Goal: Information Seeking & Learning: Learn about a topic

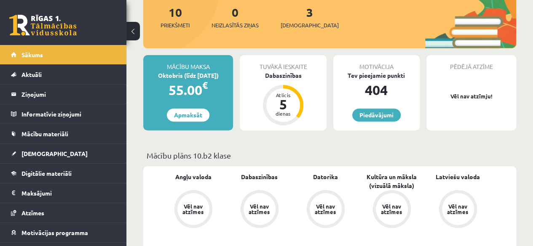
scroll to position [114, 0]
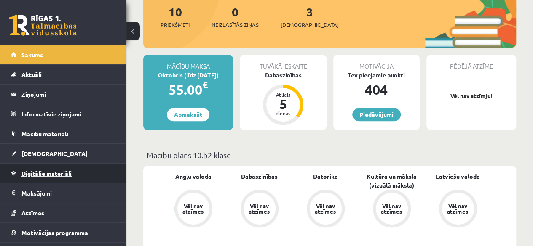
click at [83, 167] on link "Digitālie materiāli" at bounding box center [63, 173] width 105 height 19
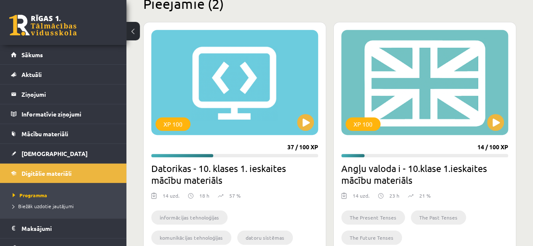
scroll to position [227, 0]
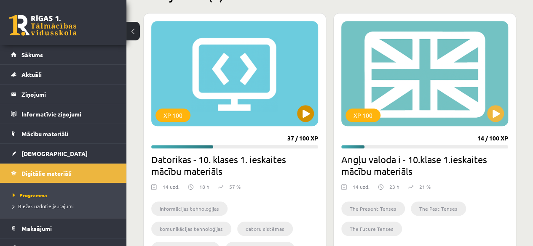
click at [294, 113] on div "XP 100" at bounding box center [234, 73] width 167 height 105
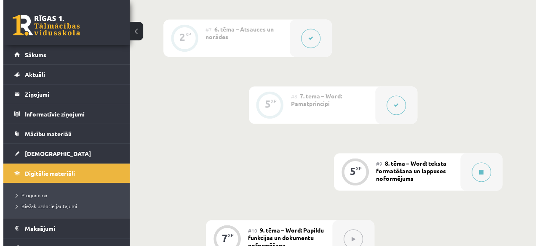
scroll to position [703, 0]
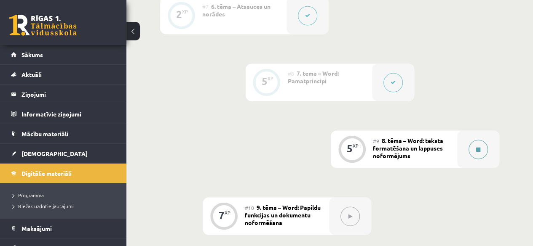
click at [484, 140] on button at bounding box center [477, 149] width 19 height 19
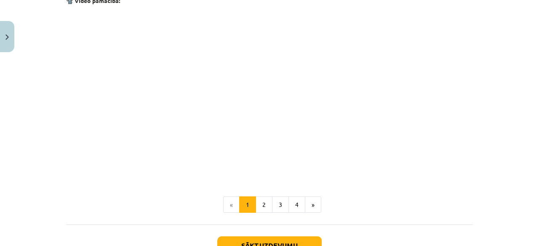
scroll to position [1711, 0]
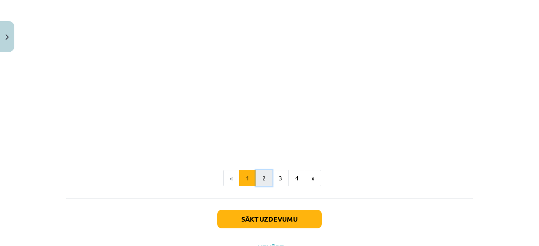
click at [260, 171] on button "2" at bounding box center [264, 178] width 17 height 17
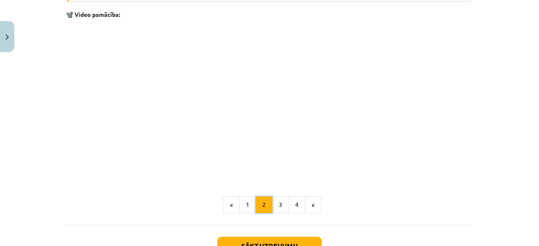
scroll to position [1301, 0]
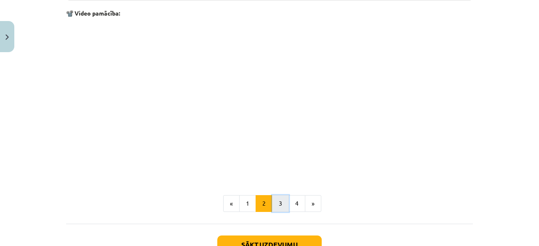
click at [278, 207] on button "3" at bounding box center [280, 203] width 17 height 17
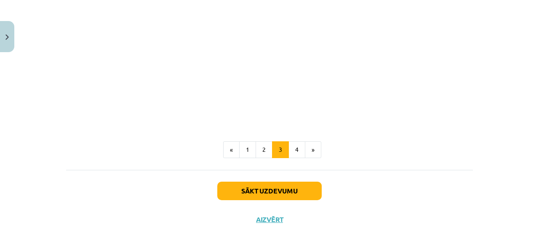
scroll to position [1439, 0]
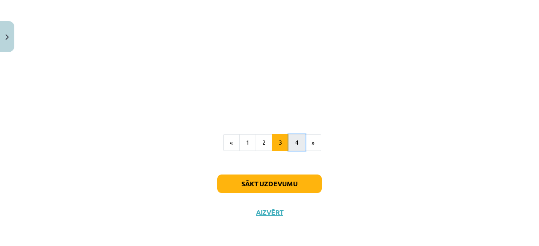
click at [291, 140] on button "4" at bounding box center [297, 142] width 17 height 17
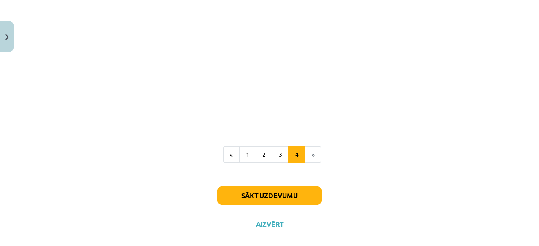
scroll to position [1320, 0]
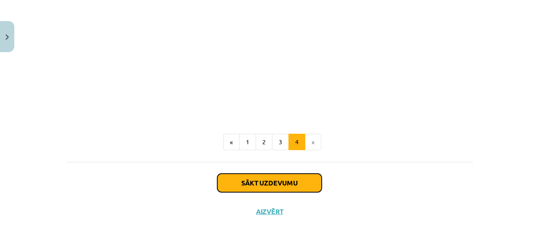
click at [291, 184] on button "Sākt uzdevumu" at bounding box center [269, 183] width 104 height 19
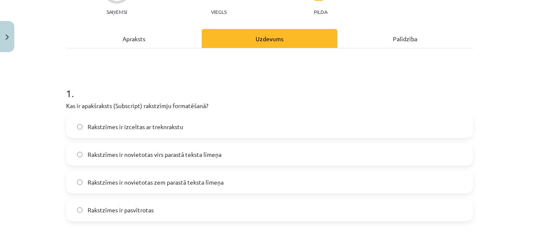
scroll to position [96, 0]
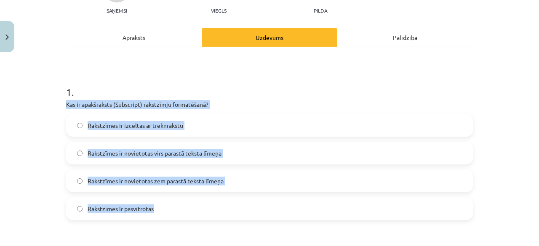
drag, startPoint x: 57, startPoint y: 102, endPoint x: 186, endPoint y: 214, distance: 171.1
click at [186, 214] on div "Mācību tēma: Datorikas - 10. klases 1. ieskaites mācību materiāls #9 8. tēma – …" at bounding box center [269, 123] width 539 height 246
copy div "Kas ir apakšraksts (Subscript) rakstzīmju formatēšanā? Rakstzīmes ir izceltas a…"
click at [238, 179] on label "Rakstzīmes ir novietotas zem parastā teksta līmeņa" at bounding box center [269, 181] width 405 height 21
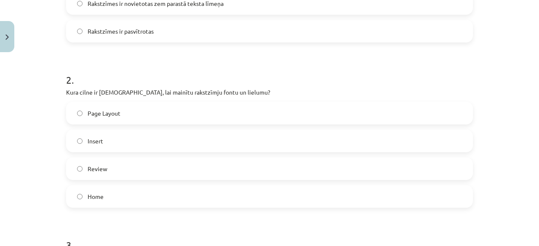
scroll to position [275, 0]
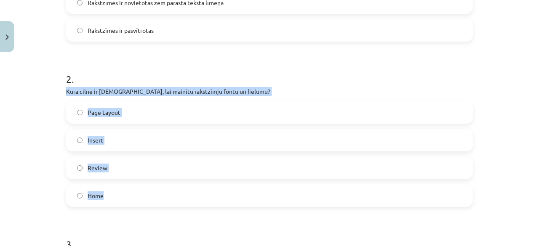
drag, startPoint x: 61, startPoint y: 89, endPoint x: 180, endPoint y: 192, distance: 157.4
copy div "Kura cilne ir [DEMOGRAPHIC_DATA], lai mainītu rakstzīmju fontu un lielumu? Page…"
click at [136, 195] on label "Home" at bounding box center [269, 195] width 405 height 21
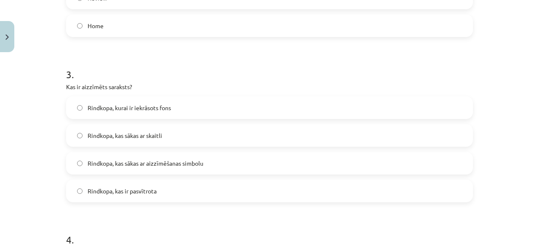
scroll to position [447, 0]
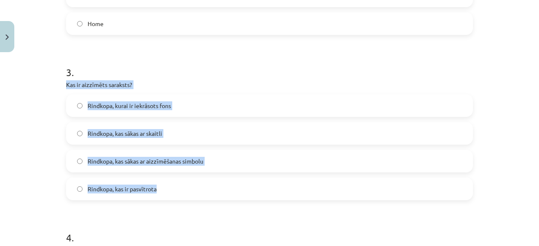
drag, startPoint x: 60, startPoint y: 81, endPoint x: 171, endPoint y: 186, distance: 152.6
click at [171, 186] on div "5 XP Saņemsi Viegls 1501 pilda Apraksts Uzdevums Palīdzība 1 . Kas ir apakšraks…" at bounding box center [269, 112] width 417 height 1007
copy div "Kas ir aizzīmēts saraksts? Rindkopa, kurai ir iekrāsots fons Rindkopa, kas sāka…"
click at [217, 162] on label "Rindkopa, kas sākas ar aizzīmēšanas simbolu" at bounding box center [269, 161] width 405 height 21
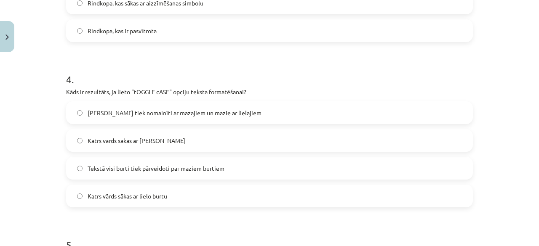
scroll to position [606, 0]
click at [118, 116] on label "[PERSON_NAME] tiek nomainīti ar mazajiem un mazie ar lielajiem" at bounding box center [269, 112] width 405 height 21
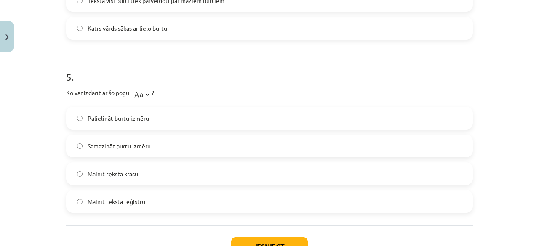
scroll to position [779, 0]
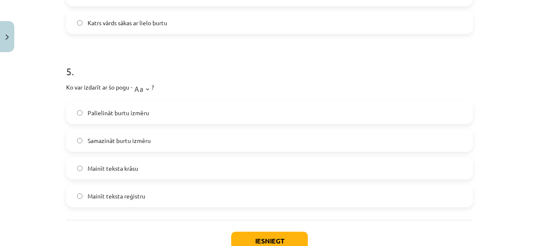
drag, startPoint x: 60, startPoint y: 82, endPoint x: 176, endPoint y: 193, distance: 160.9
copy div "Ko var izdarīt ar šo pogu - ? Palielināt burtu izmēru Samazināt burtu izmēru Ma…"
click at [198, 77] on div "5 . Ko var izdarīt ar šo pogu - ? Palielināt burtu izmēru Samazināt burtu izmēr…" at bounding box center [269, 129] width 407 height 157
click at [183, 192] on label "Mainīt teksta reģistru" at bounding box center [269, 196] width 405 height 21
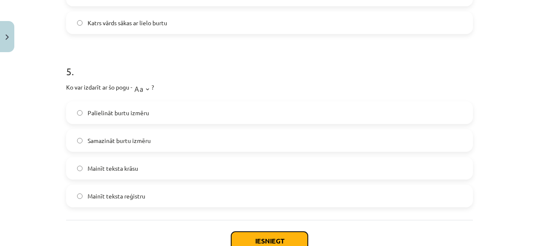
click at [247, 238] on button "Iesniegt" at bounding box center [269, 241] width 77 height 19
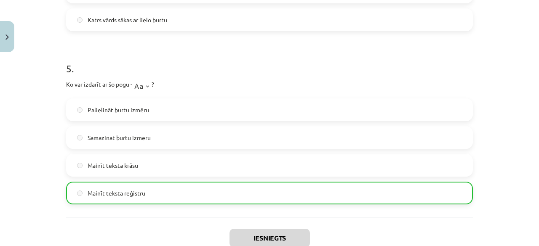
scroll to position [863, 0]
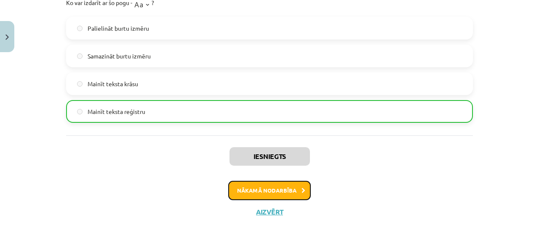
click at [249, 189] on button "Nākamā nodarbība" at bounding box center [269, 190] width 83 height 19
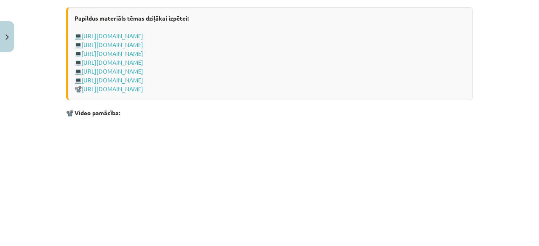
scroll to position [1834, 0]
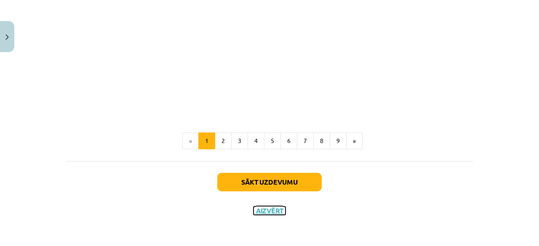
click at [272, 212] on button "Aizvērt" at bounding box center [270, 211] width 32 height 8
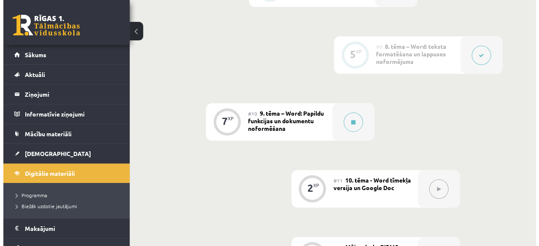
scroll to position [797, 0]
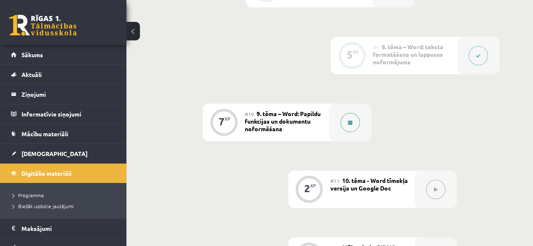
click at [343, 108] on div at bounding box center [350, 122] width 42 height 37
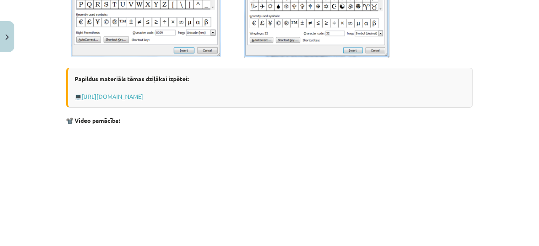
scroll to position [501, 0]
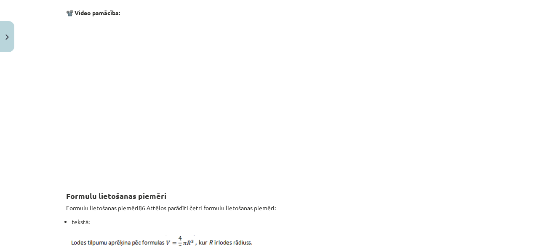
click at [343, 108] on p at bounding box center [269, 99] width 407 height 154
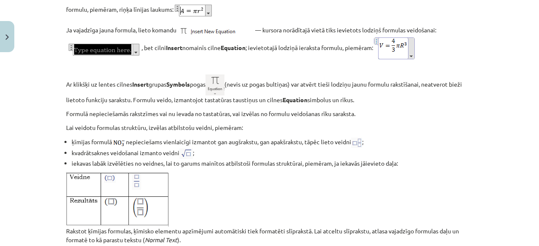
scroll to position [1404, 0]
click at [343, 104] on p "Ar klikšķi uz lentes cilnes Insert grupas Symbols pogas (nevis uz pogas bultiņa…" at bounding box center [269, 84] width 407 height 39
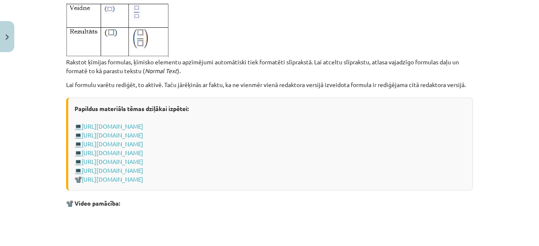
scroll to position [1573, 0]
click at [343, 108] on div "Papildus materiāls tēmas dziļākai izpētei: 💻 [URL][DOMAIN_NAME] 💻 [URL][DOMAIN_…" at bounding box center [269, 143] width 407 height 93
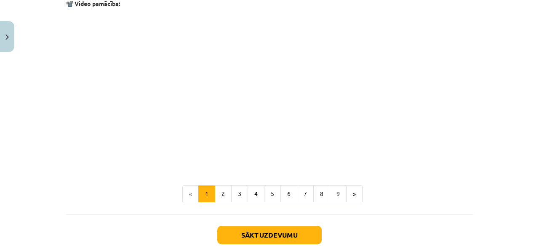
scroll to position [1834, 0]
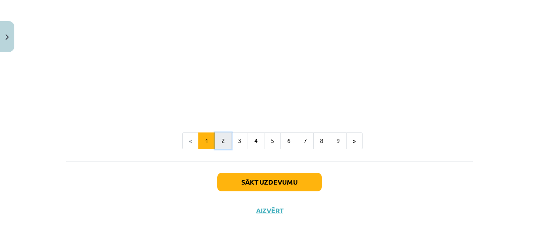
click at [215, 144] on button "2" at bounding box center [223, 141] width 17 height 17
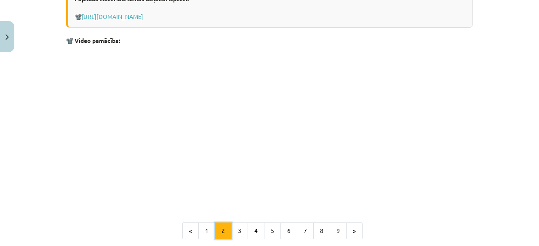
scroll to position [1036, 0]
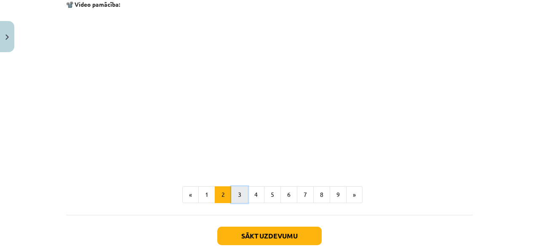
click at [234, 194] on button "3" at bounding box center [239, 195] width 17 height 17
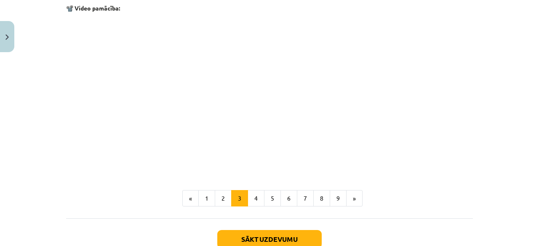
scroll to position [308, 0]
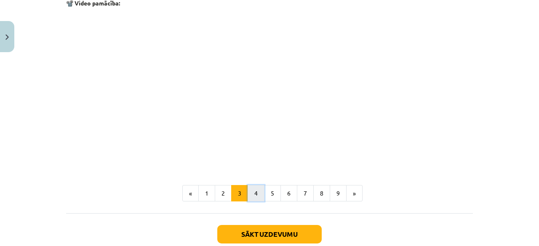
click at [257, 192] on button "4" at bounding box center [256, 193] width 17 height 17
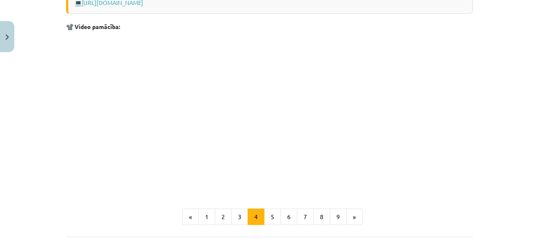
scroll to position [779, 0]
click at [268, 216] on button "5" at bounding box center [272, 216] width 17 height 17
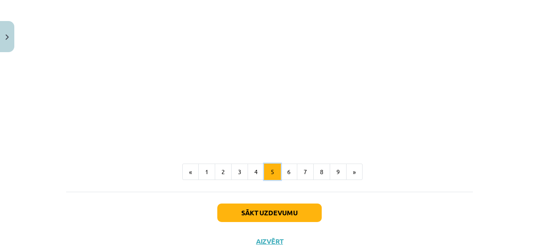
scroll to position [540, 0]
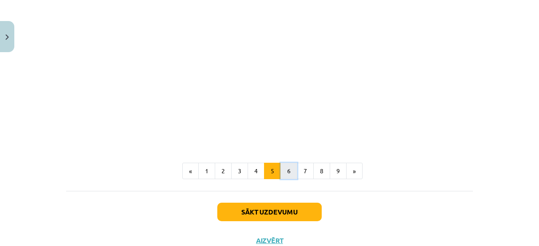
click at [289, 180] on button "6" at bounding box center [289, 171] width 17 height 17
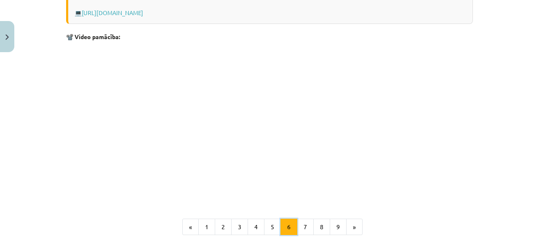
scroll to position [474, 0]
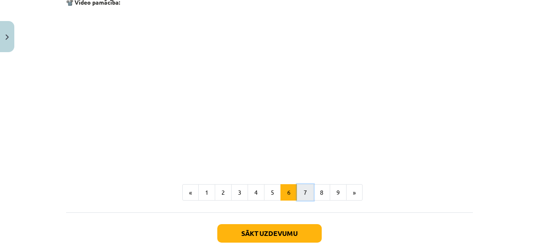
click at [304, 190] on button "7" at bounding box center [305, 192] width 17 height 17
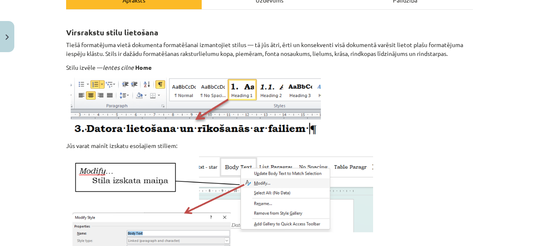
scroll to position [128, 0]
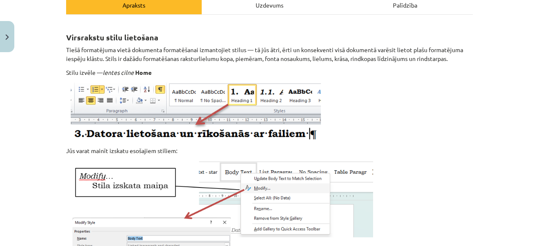
drag, startPoint x: 304, startPoint y: 190, endPoint x: 473, endPoint y: 152, distance: 172.9
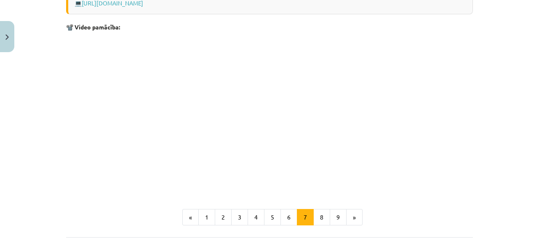
scroll to position [714, 0]
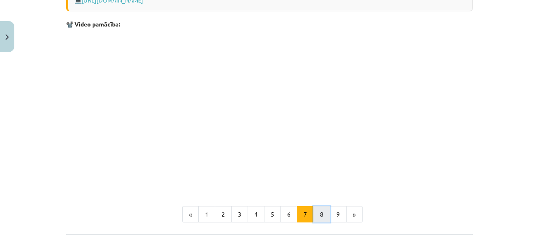
click at [316, 212] on button "8" at bounding box center [321, 214] width 17 height 17
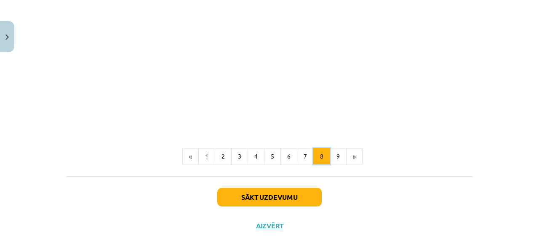
scroll to position [684, 0]
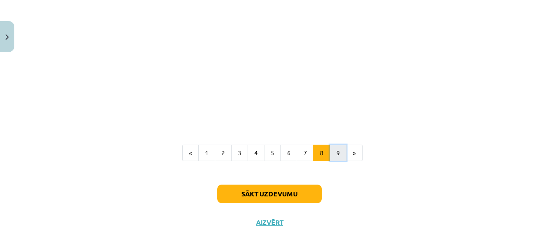
click at [334, 162] on button "9" at bounding box center [338, 153] width 17 height 17
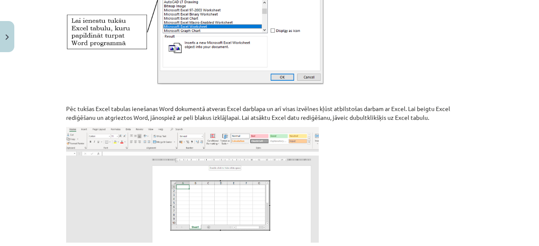
scroll to position [575, 0]
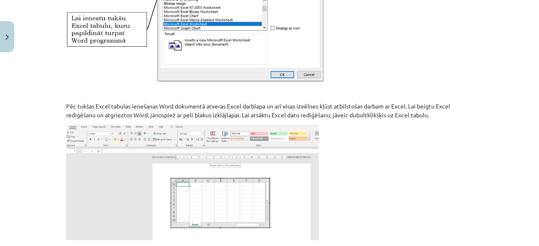
click at [334, 162] on p at bounding box center [269, 183] width 407 height 116
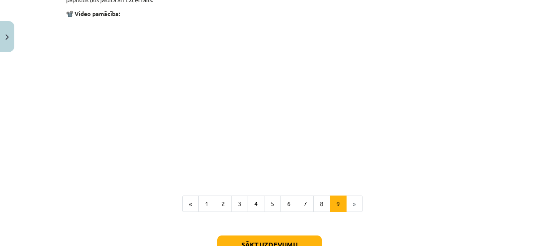
scroll to position [1049, 0]
click at [287, 237] on button "Sākt uzdevumu" at bounding box center [269, 244] width 104 height 19
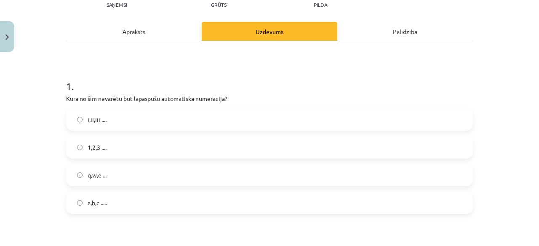
scroll to position [102, 0]
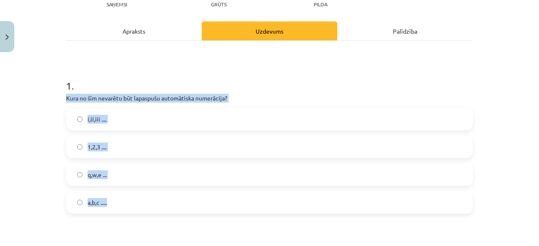
drag, startPoint x: 59, startPoint y: 96, endPoint x: 148, endPoint y: 209, distance: 144.6
copy div "Kura no šīm nevarētu būt lapaspušu automātiska numerācija? i,ii,iii .... 1,2,3 …"
click at [119, 174] on label "q,w,e ..." at bounding box center [269, 174] width 405 height 21
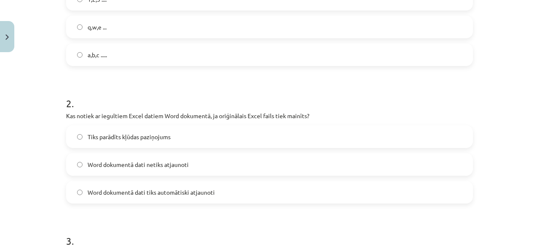
scroll to position [251, 0]
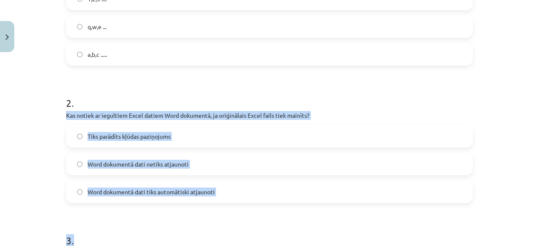
drag, startPoint x: 61, startPoint y: 116, endPoint x: 221, endPoint y: 203, distance: 182.1
click at [50, 122] on div "Mācību tēma: Datorikas - 10. klases 1. ieskaites mācību materiāls #10 9. tēma –…" at bounding box center [269, 123] width 539 height 246
drag, startPoint x: 59, startPoint y: 112, endPoint x: 230, endPoint y: 186, distance: 186.8
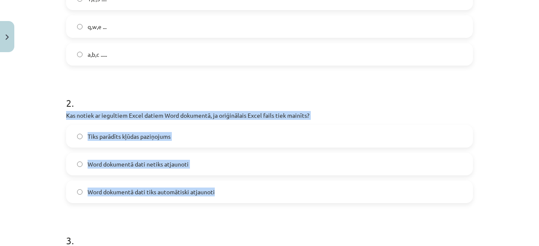
copy div "Kas notiek ar iegultiem Excel datiem Word dokumentā, ja oriģinālais Excel fails…"
click at [199, 160] on label "Word dokumentā dati netiks atjaunoti" at bounding box center [269, 164] width 405 height 21
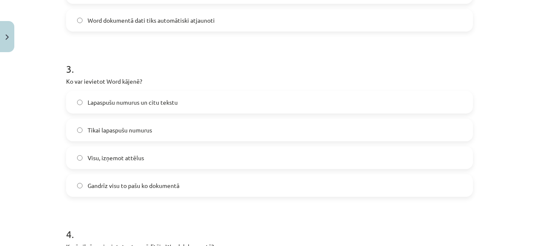
scroll to position [423, 0]
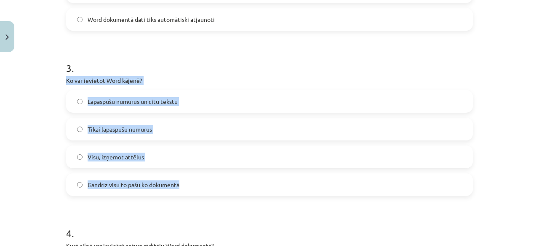
drag, startPoint x: 59, startPoint y: 81, endPoint x: 179, endPoint y: 180, distance: 156.2
copy div "Ko var ievietot Word kājenē? Lapaspušu numurus un citu tekstu Tikai lapaspušu n…"
click at [190, 98] on label "Lapaspušu numurus un citu tekstu" at bounding box center [269, 101] width 405 height 21
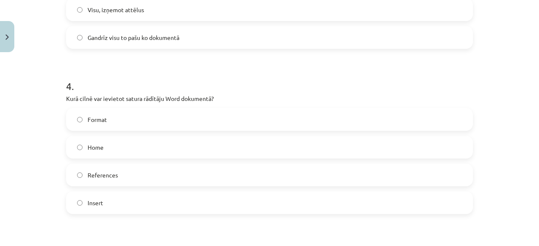
scroll to position [572, 0]
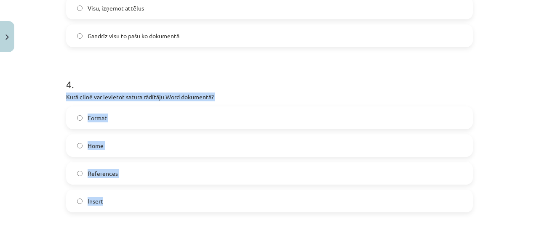
drag, startPoint x: 53, startPoint y: 96, endPoint x: 147, endPoint y: 199, distance: 139.8
click at [147, 199] on div "Mācību tēma: Datorikas - 10. klases 1. ieskaites mācību materiāls #10 9. tēma –…" at bounding box center [269, 123] width 539 height 246
copy div "Kurā cilnē var ievietot satura rādītāju Word dokumentā? Format Home References …"
click at [131, 168] on label "References" at bounding box center [269, 173] width 405 height 21
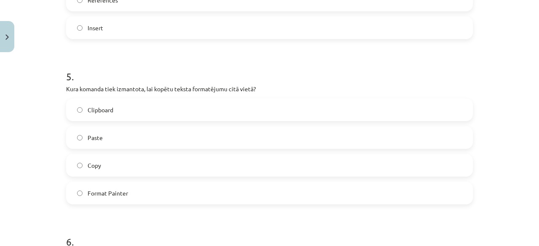
scroll to position [749, 0]
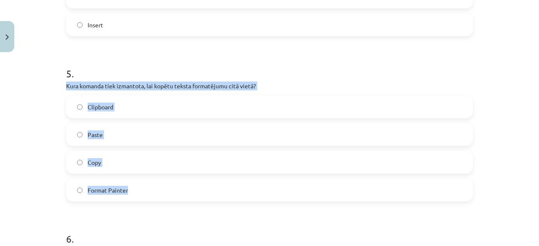
drag, startPoint x: 59, startPoint y: 85, endPoint x: 148, endPoint y: 181, distance: 131.7
copy div "Kura komanda tiek izmantota, lai kopētu teksta formatējumu citā vietā? Clipboar…"
click at [136, 190] on label "Format Painter" at bounding box center [269, 190] width 405 height 21
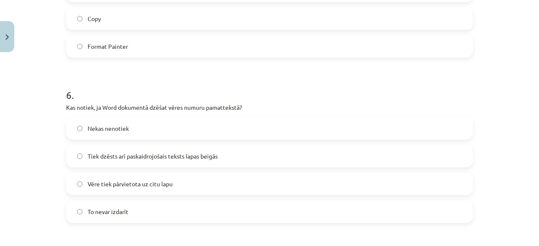
scroll to position [893, 0]
click at [100, 160] on label "Tiek dzēsts arī paskaidrojošais teksts lapas beigās" at bounding box center [269, 155] width 405 height 21
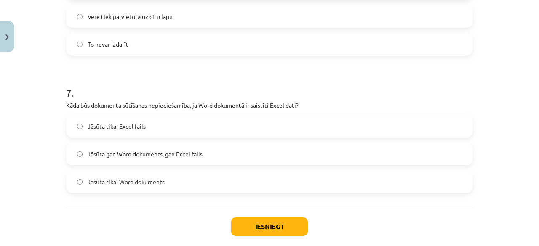
scroll to position [1061, 0]
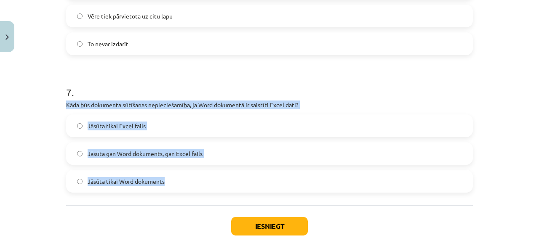
drag, startPoint x: 58, startPoint y: 103, endPoint x: 169, endPoint y: 191, distance: 141.6
copy div "Kāda būs dokumenta sūtīšanas nepieciešamība, ja Word dokumentā ir saistīti Exce…"
click at [150, 158] on span "Jāsūta gan Word dokuments, gan Excel fails" at bounding box center [145, 154] width 115 height 9
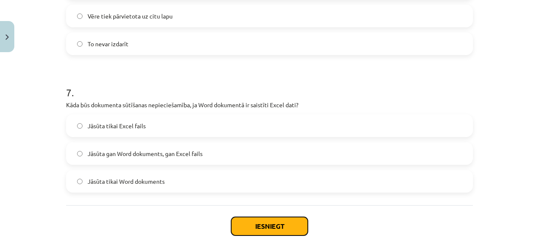
click at [240, 223] on button "Iesniegt" at bounding box center [269, 226] width 77 height 19
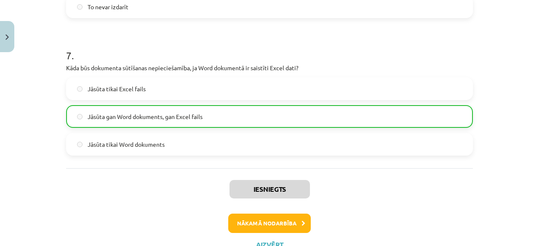
scroll to position [1131, 0]
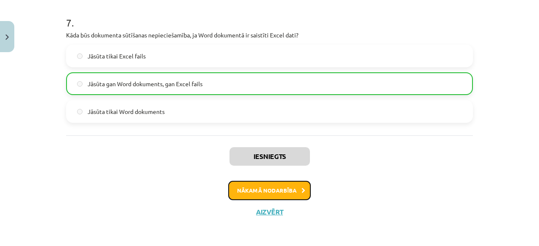
click at [255, 189] on button "Nākamā nodarbība" at bounding box center [269, 190] width 83 height 19
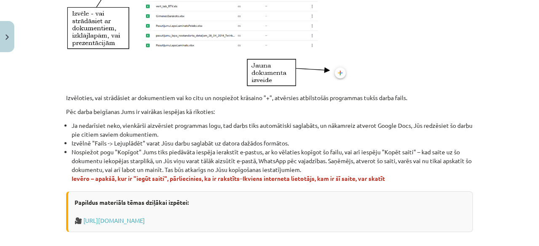
scroll to position [481, 0]
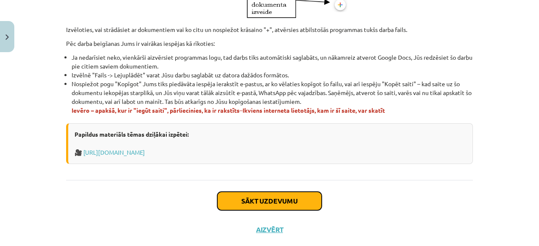
click at [283, 209] on button "Sākt uzdevumu" at bounding box center [269, 201] width 104 height 19
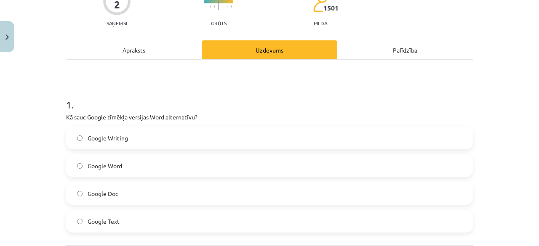
scroll to position [84, 0]
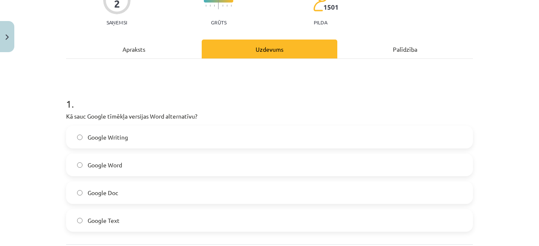
click at [220, 192] on label "Google Doc" at bounding box center [269, 192] width 405 height 21
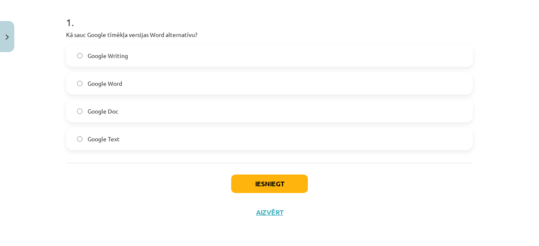
scroll to position [167, 0]
click at [237, 184] on button "Iesniegt" at bounding box center [269, 183] width 77 height 19
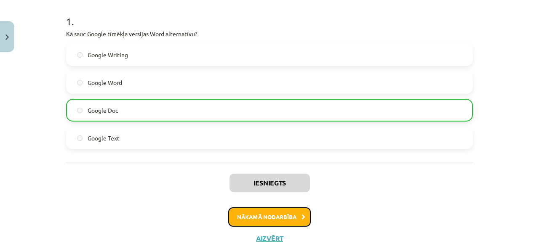
click at [259, 222] on button "Nākamā nodarbība" at bounding box center [269, 217] width 83 height 19
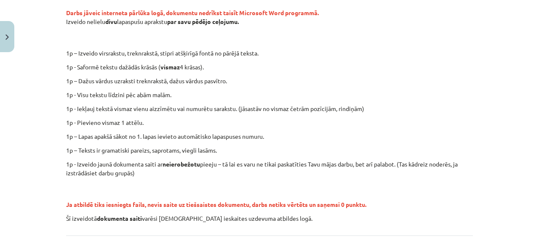
scroll to position [243, 0]
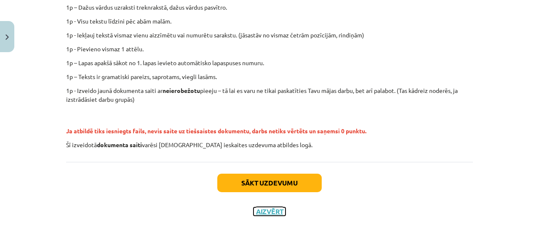
click at [267, 209] on button "Aizvērt" at bounding box center [270, 212] width 32 height 8
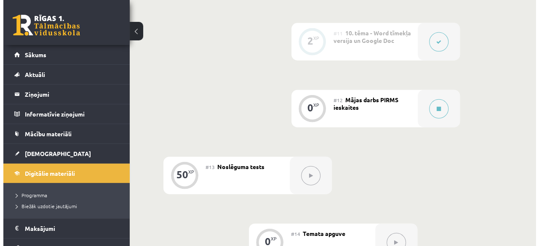
scroll to position [944, 0]
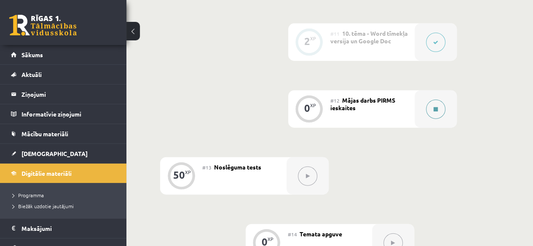
click at [439, 106] on div at bounding box center [435, 109] width 42 height 37
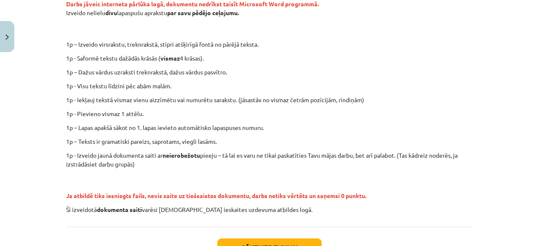
scroll to position [243, 0]
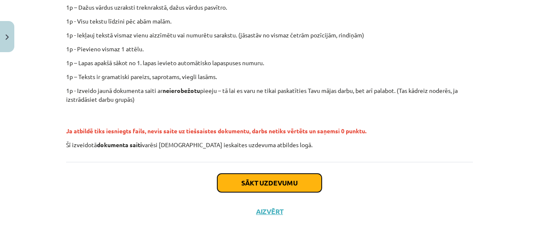
click at [276, 190] on button "Sākt uzdevumu" at bounding box center [269, 183] width 104 height 19
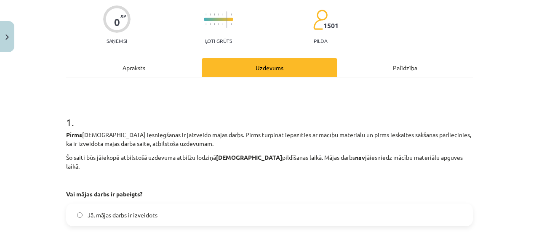
scroll to position [65, 0]
